Goal: Communication & Community: Answer question/provide support

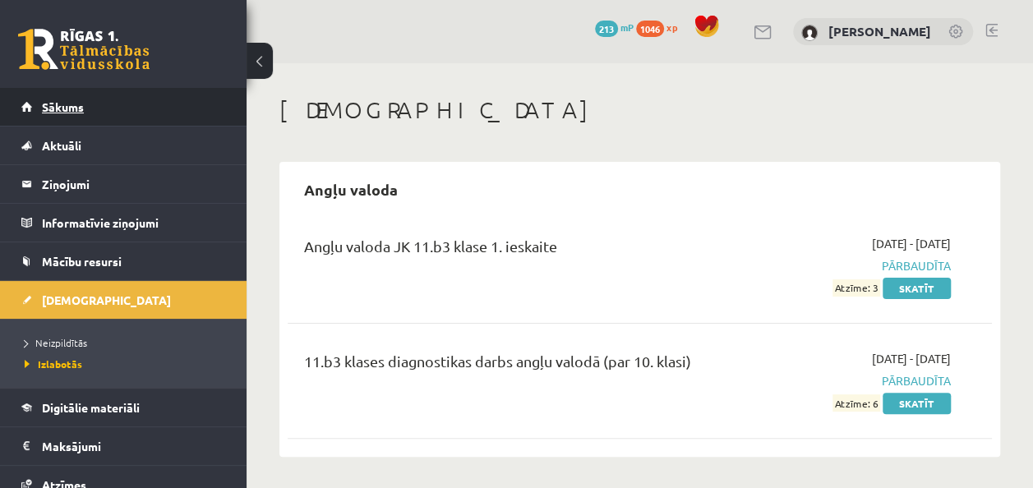
click at [82, 106] on span "Sākums" at bounding box center [63, 106] width 42 height 15
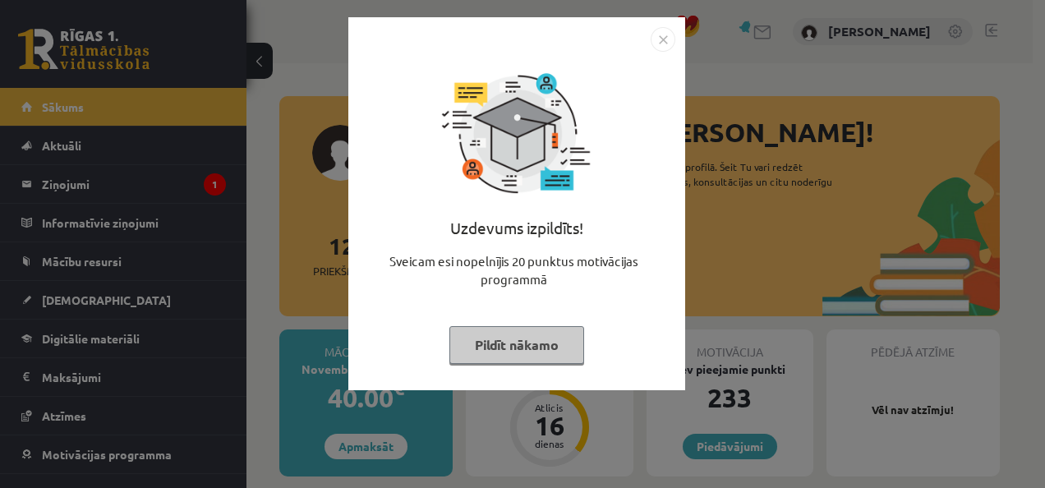
click at [523, 339] on button "Pildīt nākamo" at bounding box center [517, 345] width 135 height 38
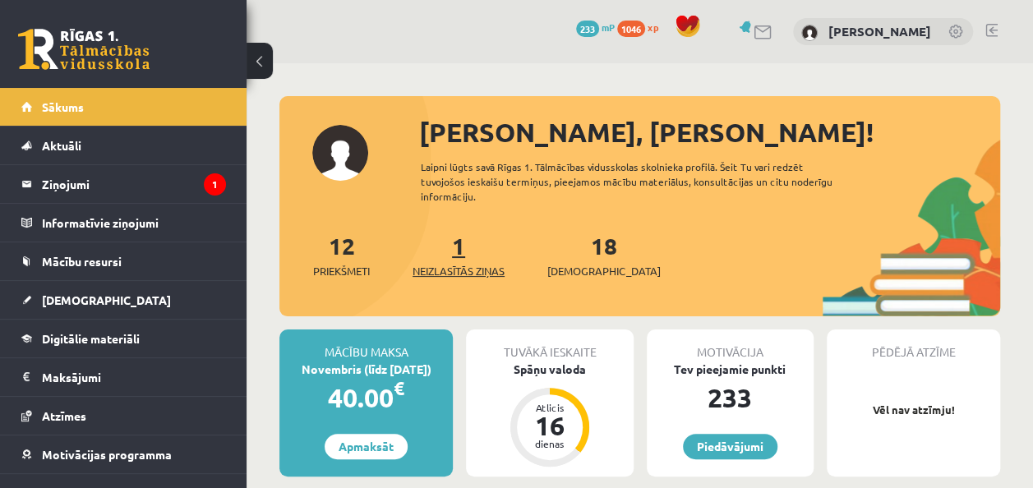
click at [436, 270] on span "Neizlasītās ziņas" at bounding box center [459, 271] width 92 height 16
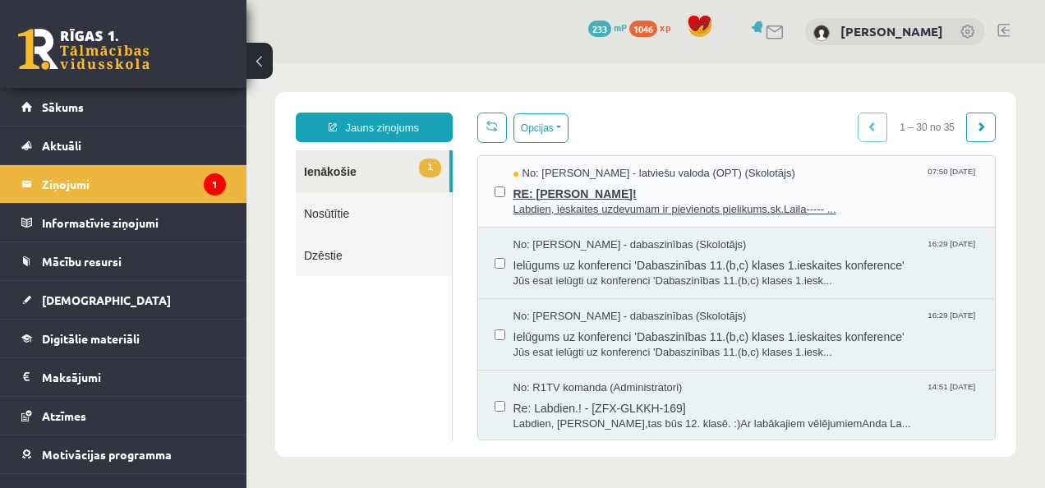
click at [625, 195] on span "RE: [PERSON_NAME]!" at bounding box center [747, 192] width 466 height 21
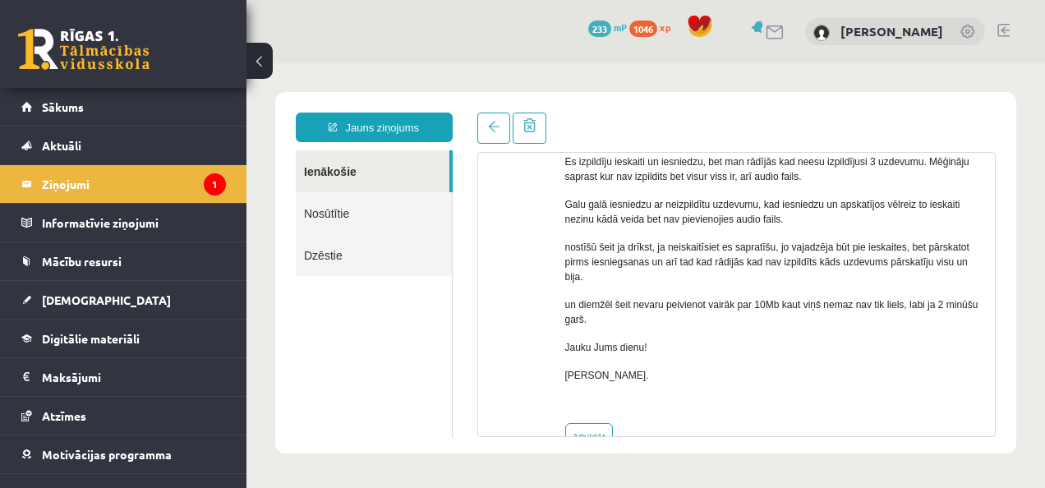
scroll to position [272, 0]
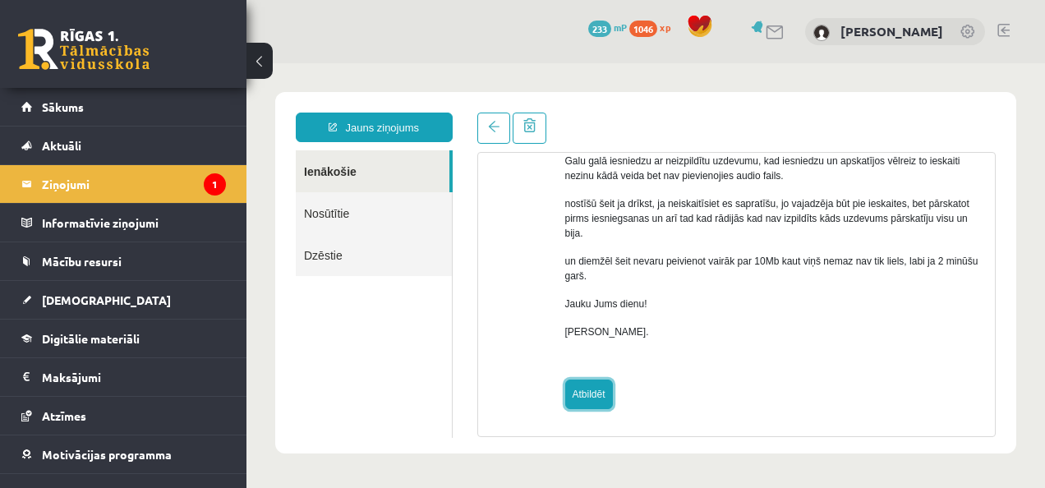
click at [585, 402] on link "Atbildēt" at bounding box center [589, 395] width 48 height 30
type input "**********"
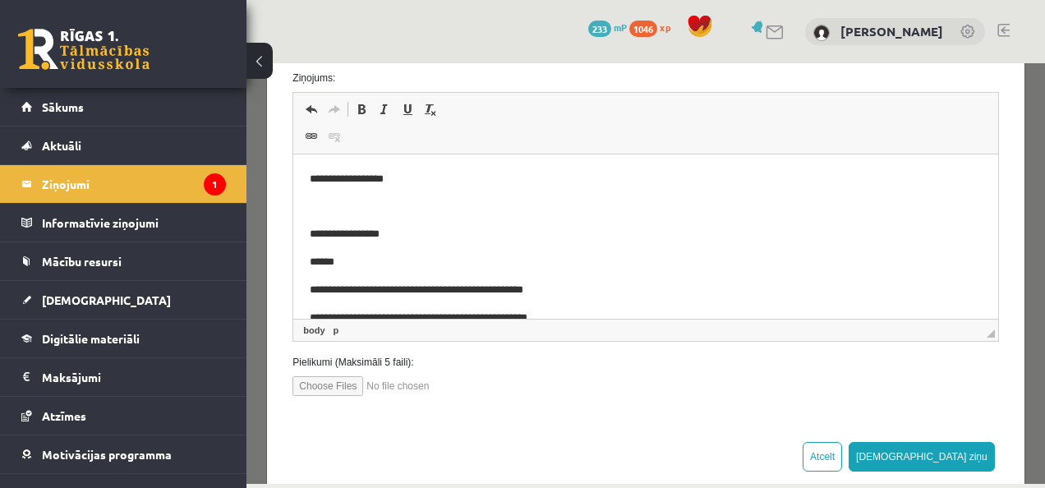
scroll to position [279, 0]
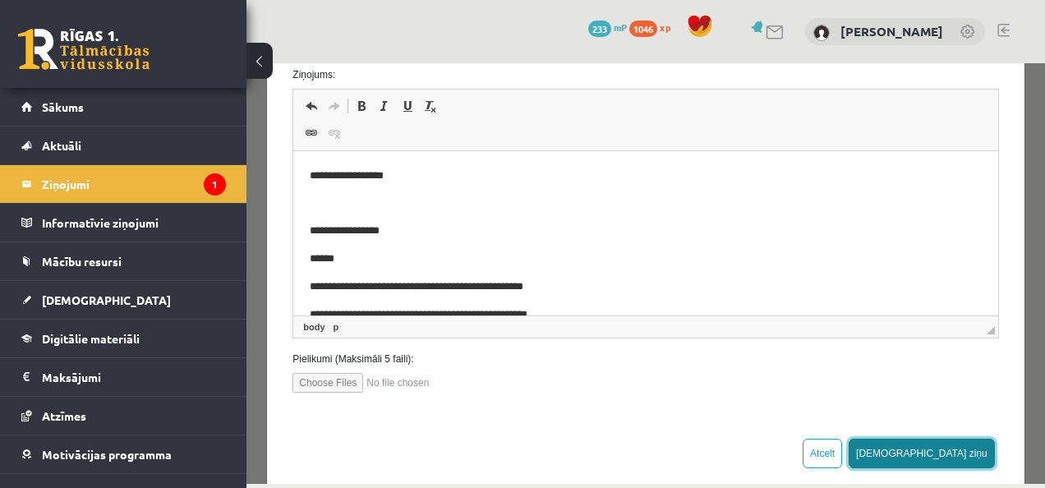
click at [960, 448] on button "[DEMOGRAPHIC_DATA] ziņu" at bounding box center [922, 454] width 146 height 30
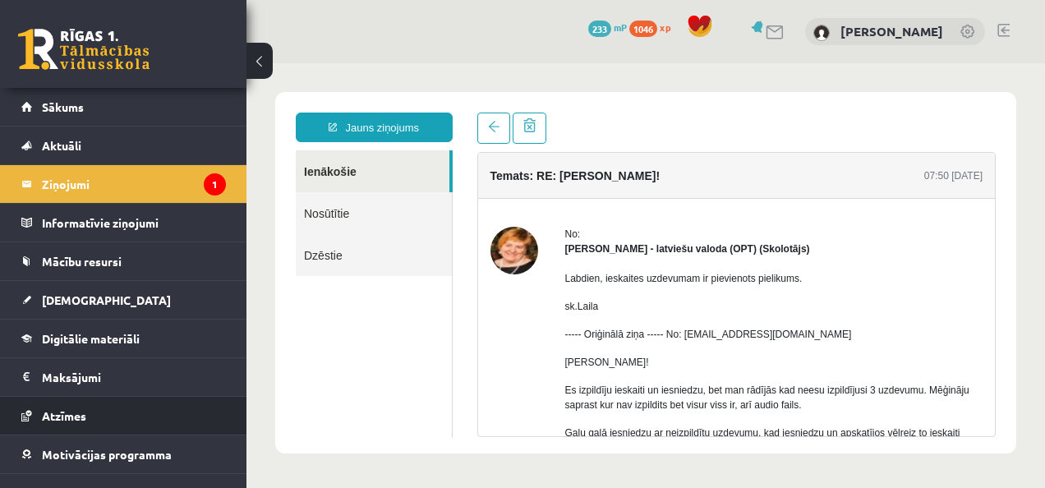
scroll to position [0, 0]
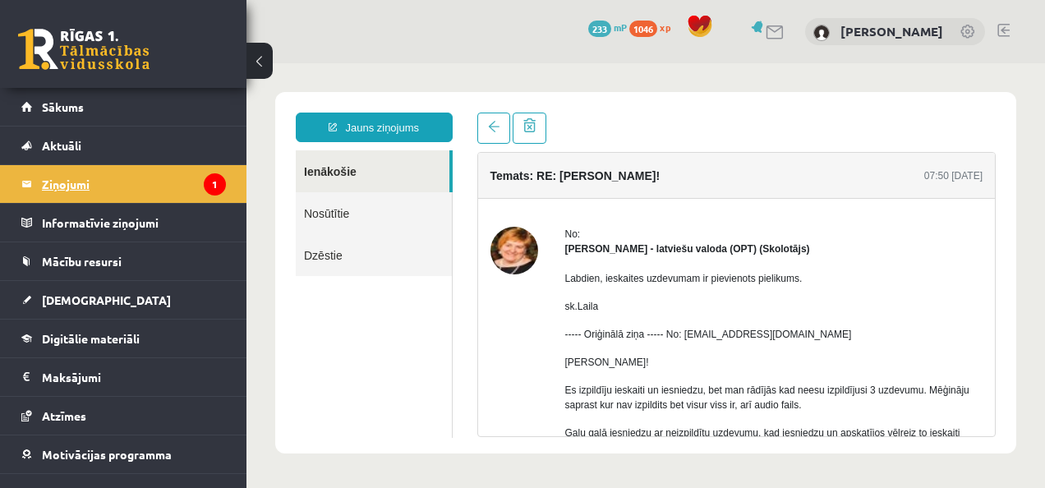
click at [105, 192] on legend "Ziņojumi 1" at bounding box center [134, 184] width 184 height 38
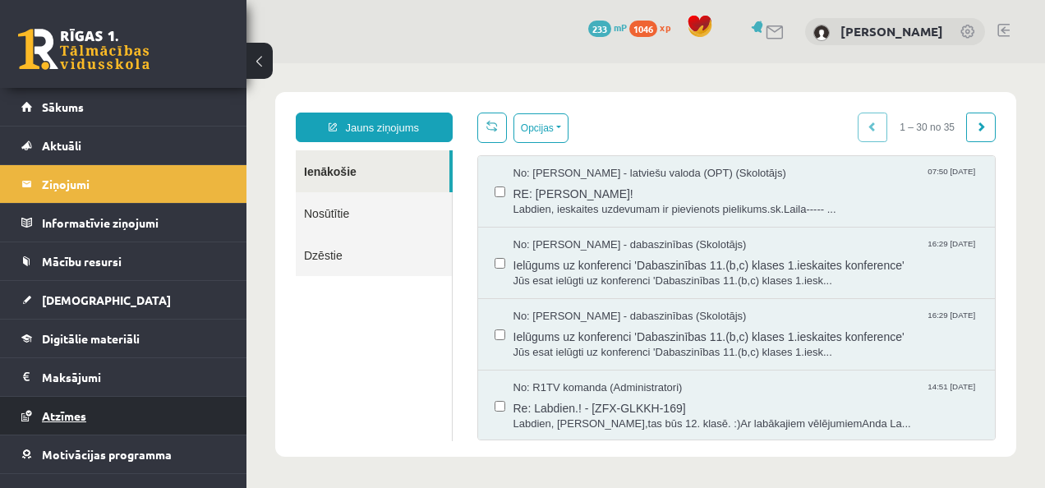
click at [62, 424] on link "Atzīmes" at bounding box center [123, 416] width 205 height 38
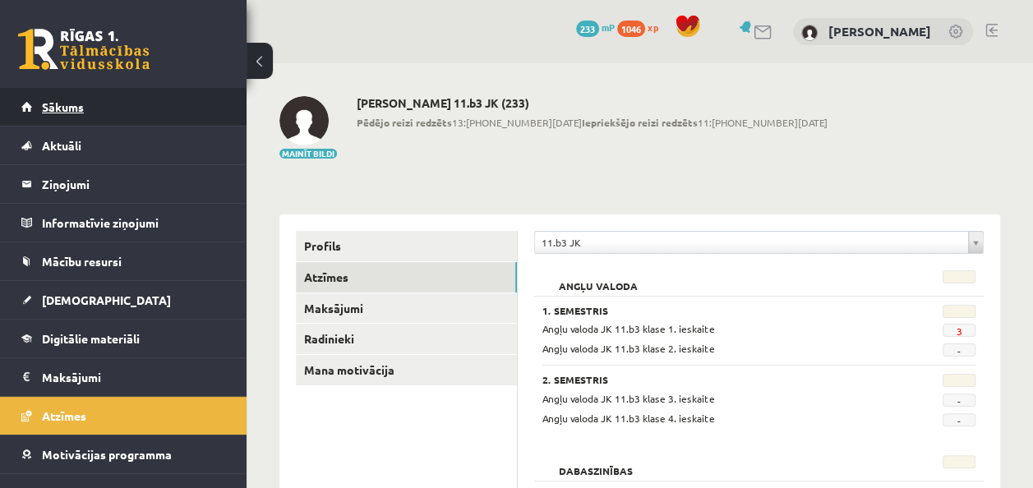
click at [89, 113] on link "Sākums" at bounding box center [123, 107] width 205 height 38
